Goal: Information Seeking & Learning: Learn about a topic

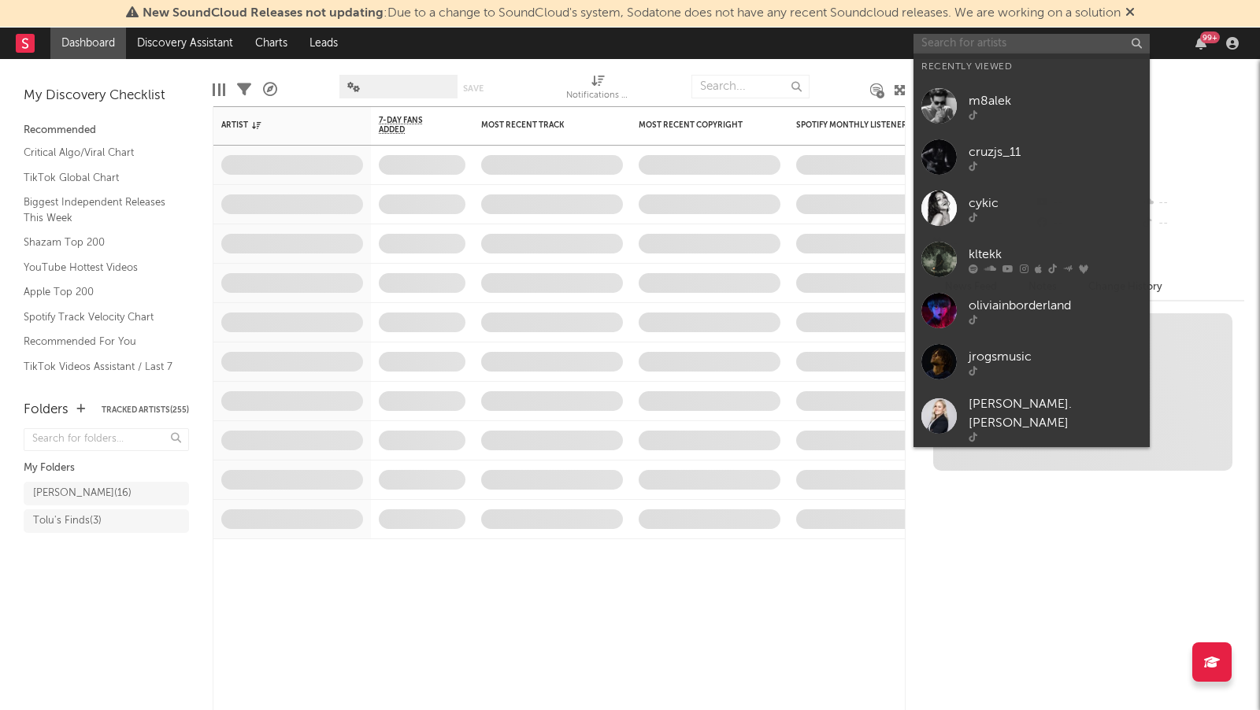
click at [968, 42] on input "text" at bounding box center [1031, 44] width 236 height 20
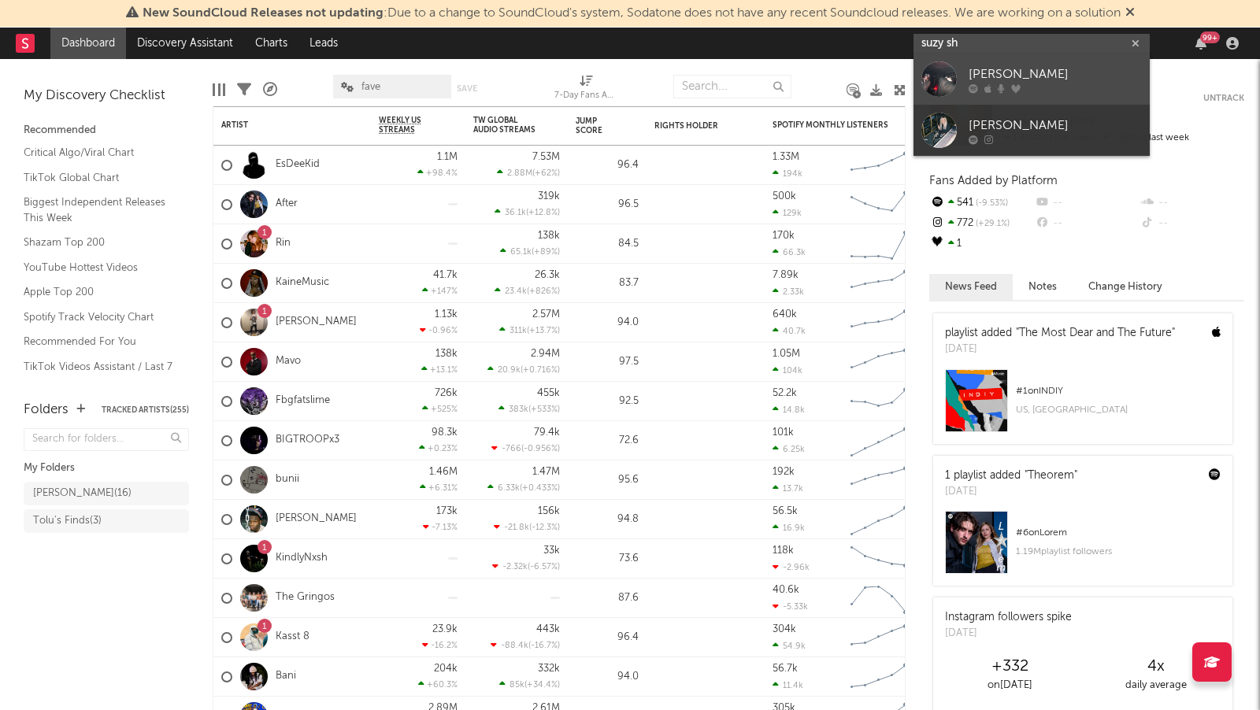
type input "suzy sh"
click at [1058, 67] on div "[PERSON_NAME]" at bounding box center [1055, 74] width 173 height 19
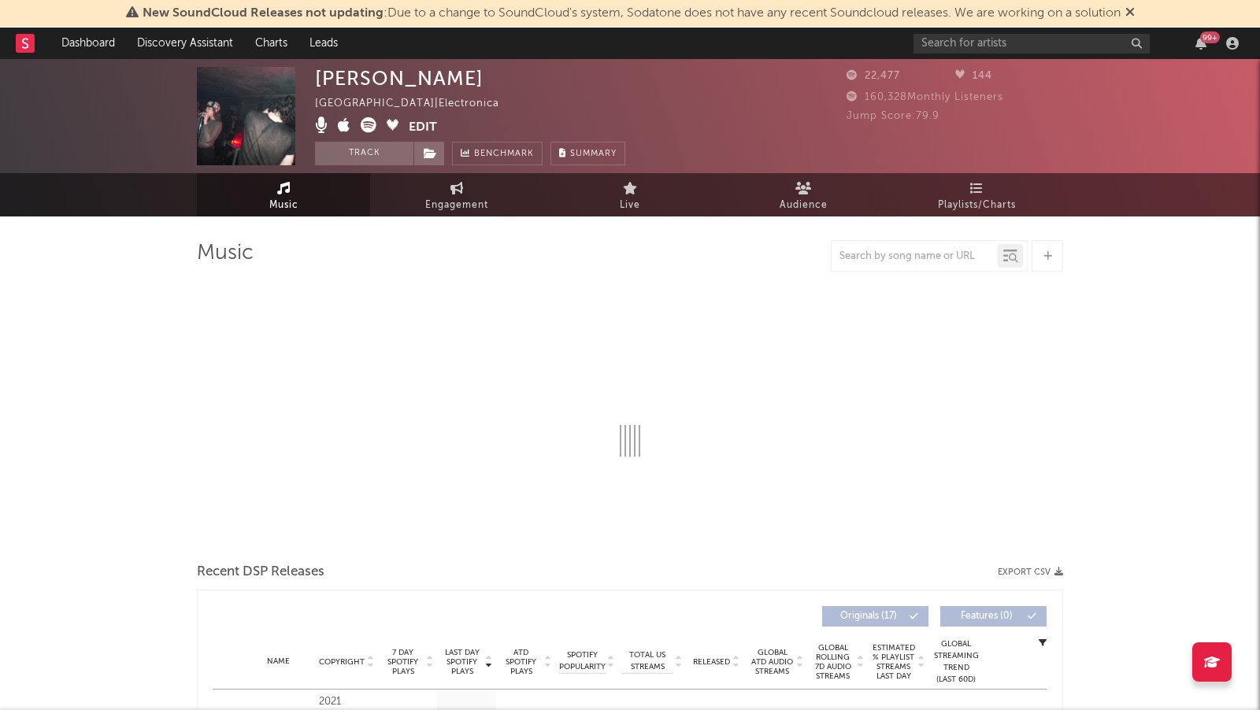
select select "6m"
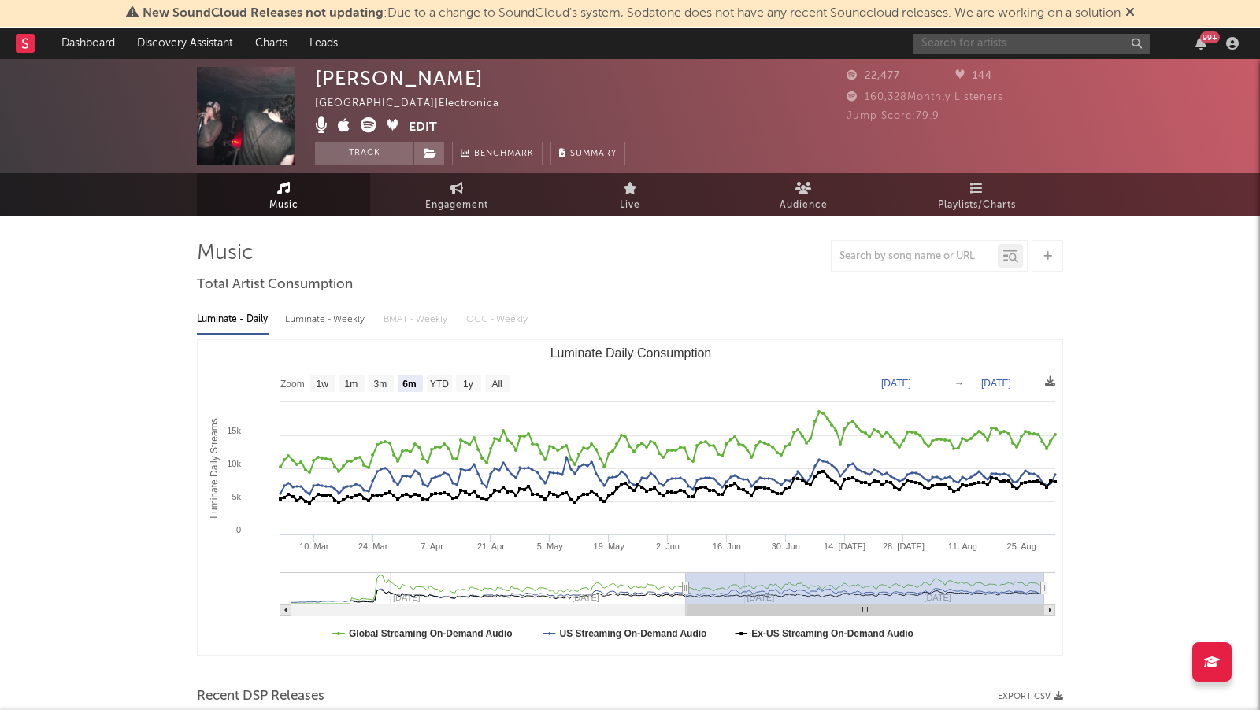
click at [1038, 46] on input "text" at bounding box center [1031, 44] width 236 height 20
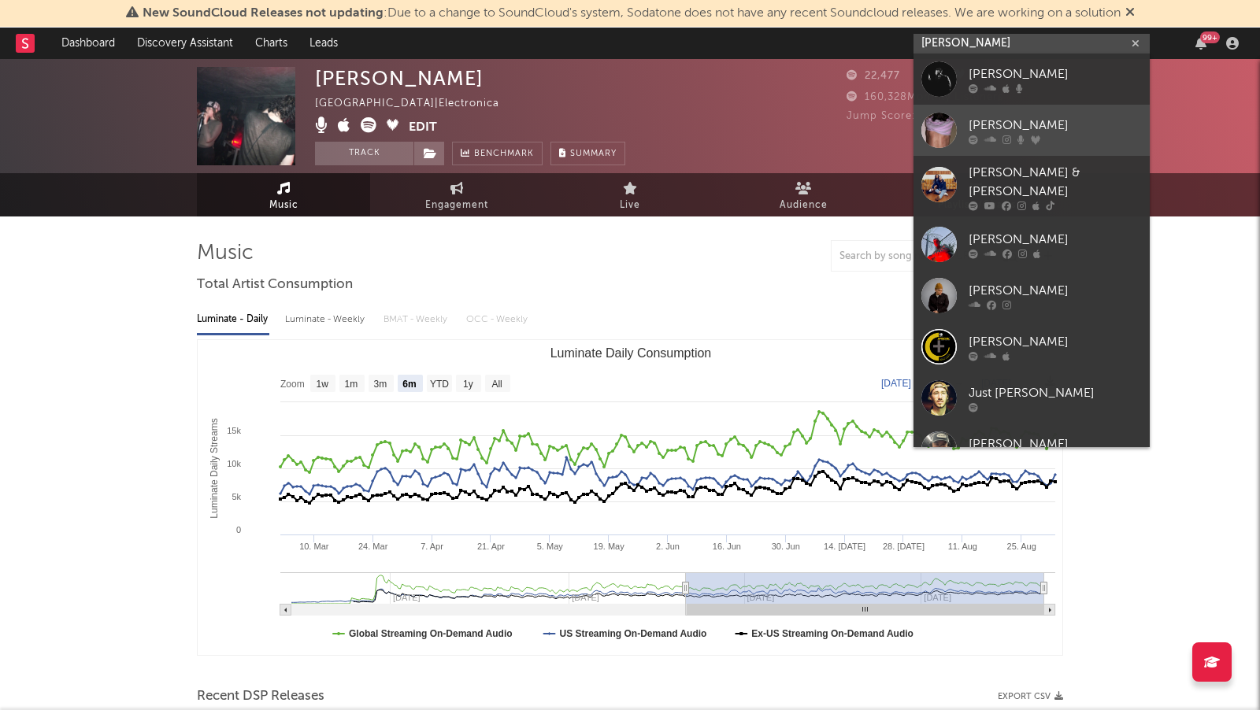
type input "[PERSON_NAME]"
click at [1063, 137] on div at bounding box center [1055, 139] width 173 height 9
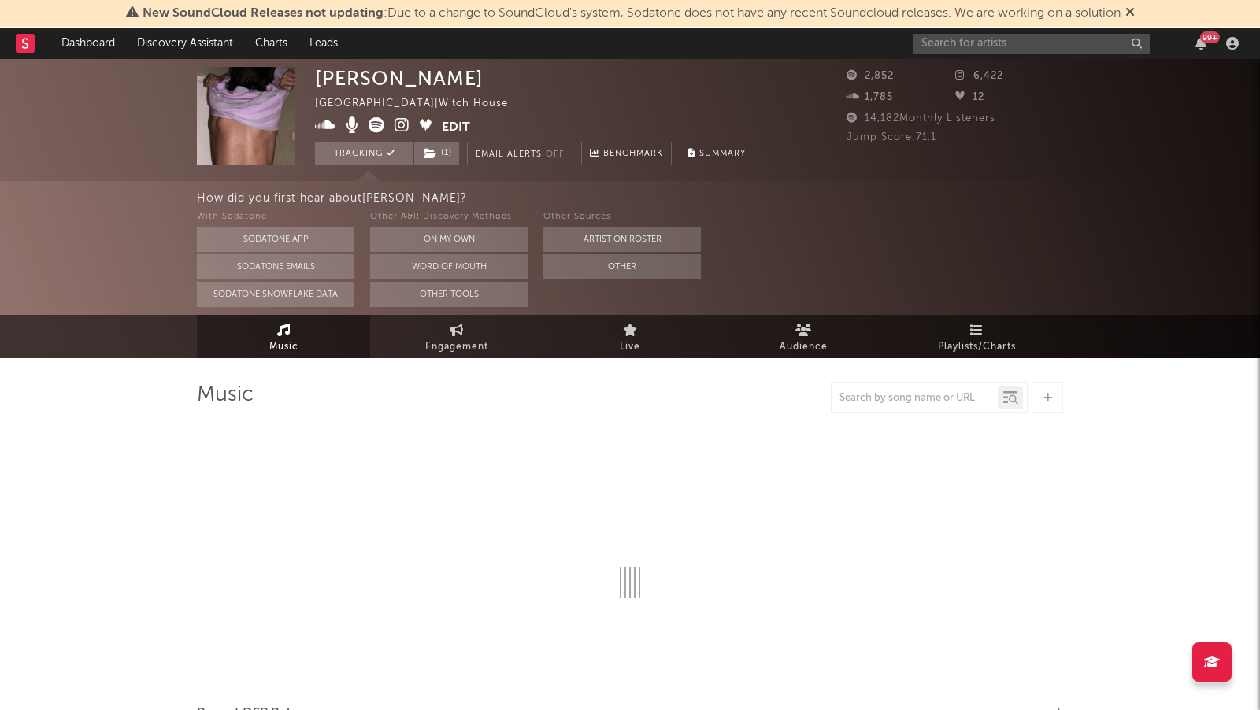
select select "6m"
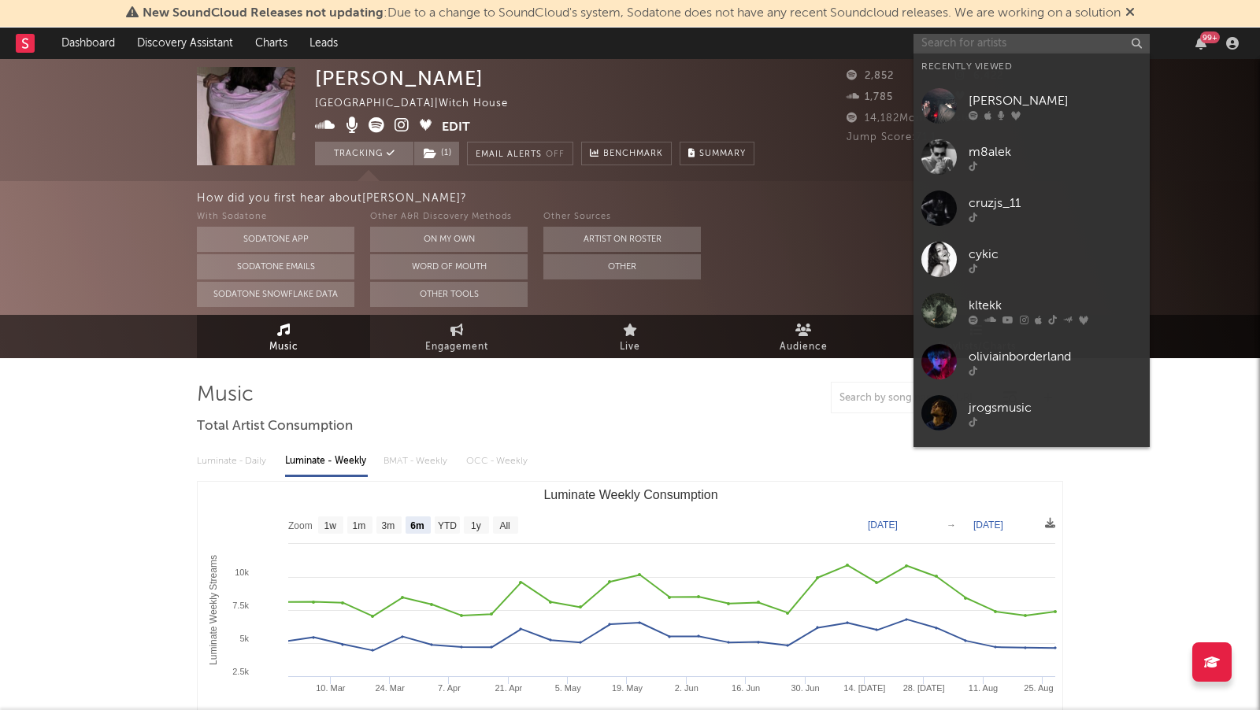
click at [998, 50] on input "text" at bounding box center [1031, 44] width 236 height 20
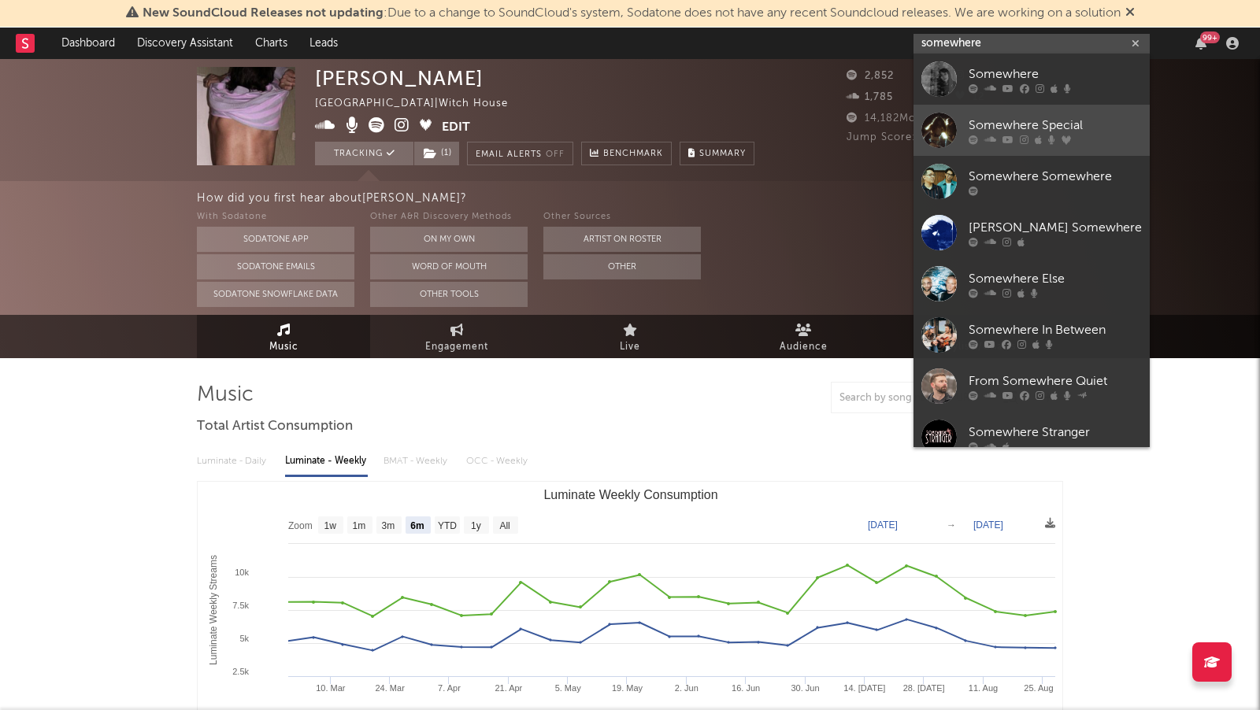
type input "somewhere"
click at [1106, 125] on div "Somewhere Special" at bounding box center [1055, 126] width 173 height 19
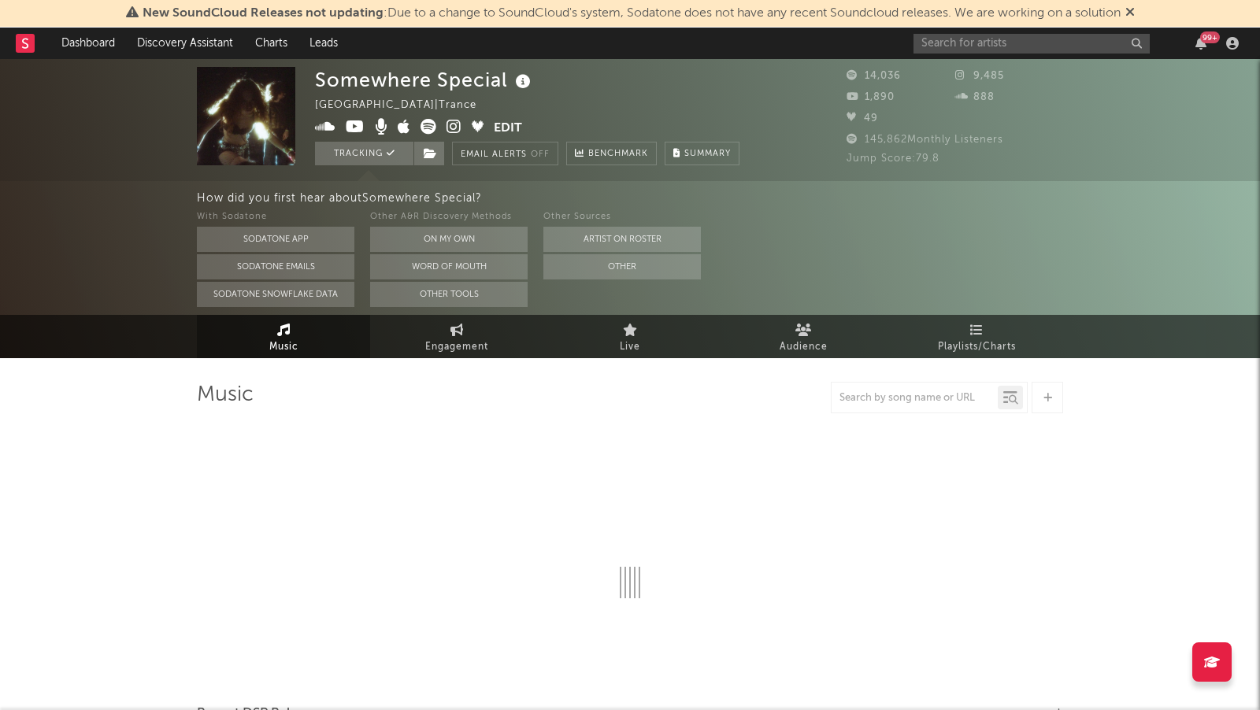
select select "6m"
